Goal: Check status: Check status

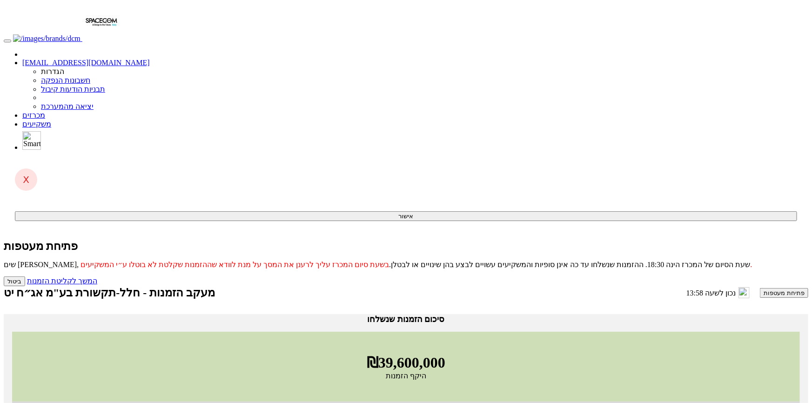
click at [760, 288] on button "פתיחת מעטפות" at bounding box center [784, 293] width 48 height 10
click at [97, 277] on link "המשך לקליטת הזמנות" at bounding box center [62, 281] width 70 height 8
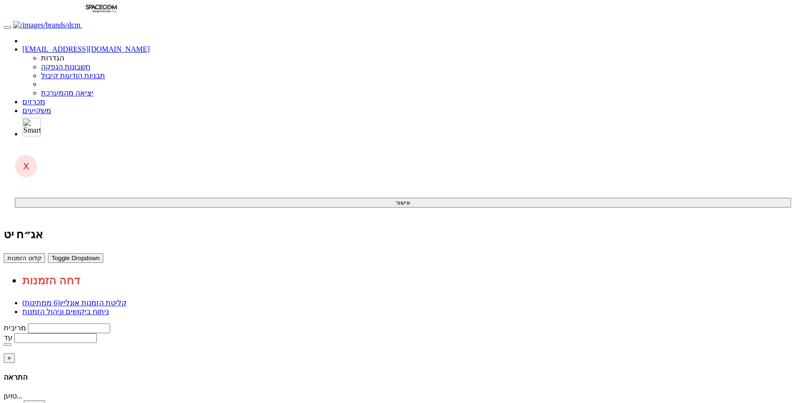
scroll to position [20, 0]
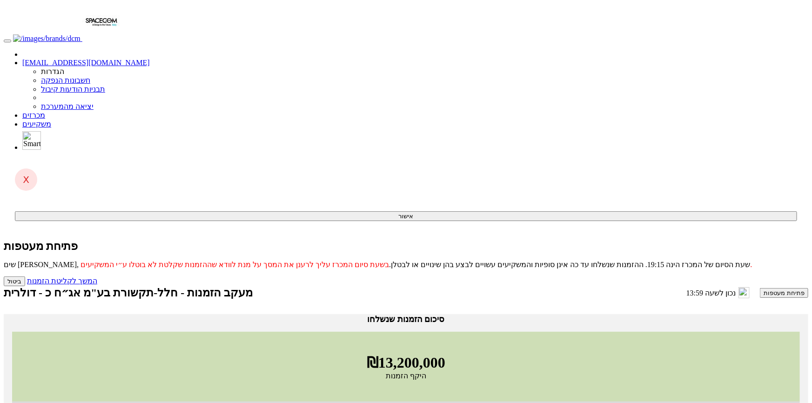
click at [760, 288] on button "פתיחת מעטפות" at bounding box center [784, 293] width 48 height 10
click at [97, 277] on link "המשך לקליטת הזמנות" at bounding box center [62, 281] width 70 height 8
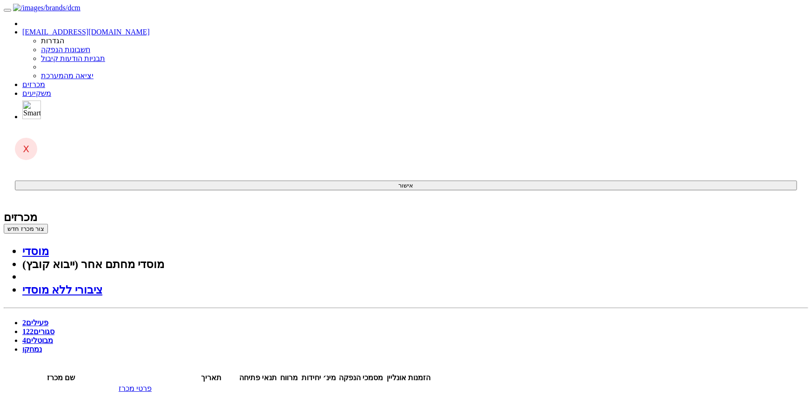
click at [54, 328] on link "סגורים 122" at bounding box center [38, 332] width 32 height 8
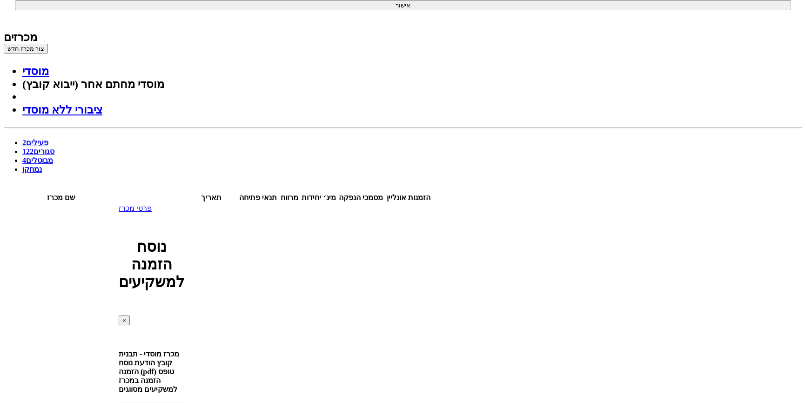
scroll to position [84, 0]
